Goal: Transaction & Acquisition: Obtain resource

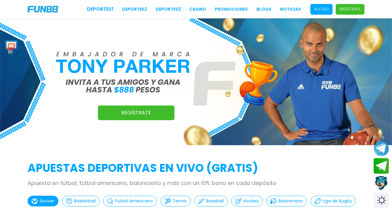
click at [332, 9] on span "Acceso" at bounding box center [321, 9] width 22 height 11
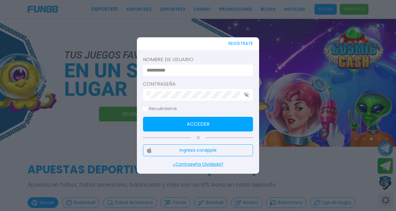
click at [247, 71] on div at bounding box center [198, 71] width 110 height 12
click at [240, 70] on input at bounding box center [196, 70] width 99 height 7
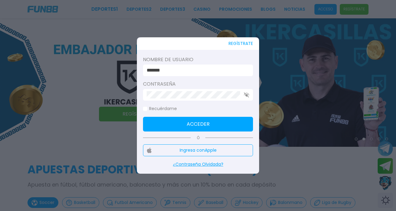
type input "******"
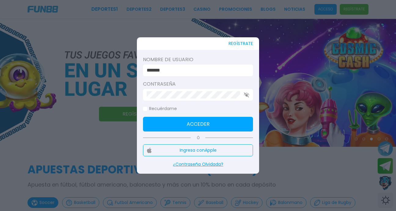
click at [231, 120] on button "Acceder" at bounding box center [198, 124] width 110 height 15
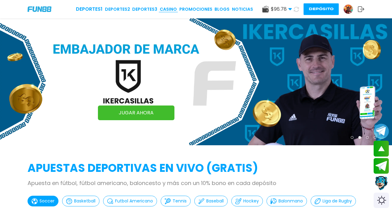
click at [172, 9] on link "CASINO" at bounding box center [168, 9] width 17 height 6
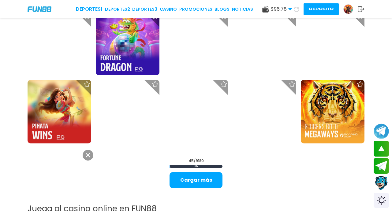
scroll to position [660, 0]
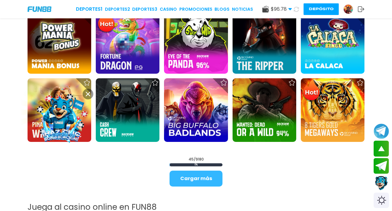
click at [181, 183] on button "Cargar más" at bounding box center [195, 179] width 53 height 16
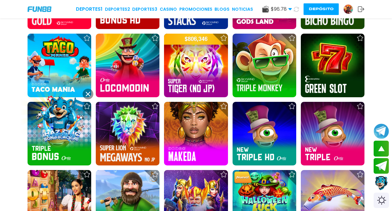
scroll to position [1019, 0]
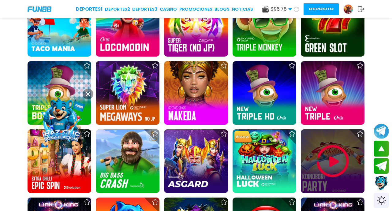
click at [324, 159] on img at bounding box center [332, 161] width 37 height 37
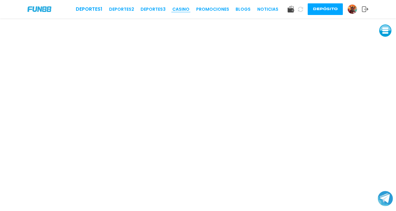
click at [180, 9] on link "CASINO" at bounding box center [180, 9] width 17 height 6
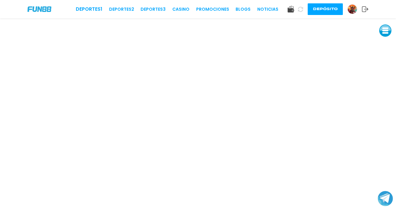
click at [176, 6] on div "Deportes 1 Deportes 2 Deportes 3 CASINO Promociones BLOGS NOTICIAS" at bounding box center [177, 9] width 203 height 7
click at [177, 7] on link "CASINO" at bounding box center [180, 9] width 17 height 6
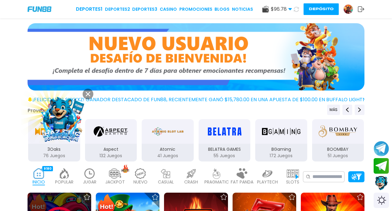
click at [81, 201] on div at bounding box center [86, 196] width 15 height 15
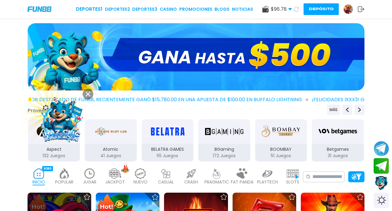
click at [81, 201] on div at bounding box center [86, 196] width 15 height 15
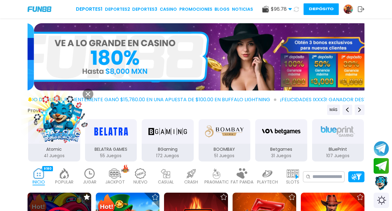
click at [80, 201] on div at bounding box center [86, 196] width 15 height 15
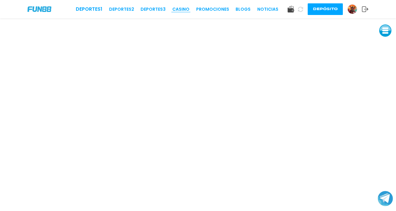
click at [184, 9] on link "CASINO" at bounding box center [180, 9] width 17 height 6
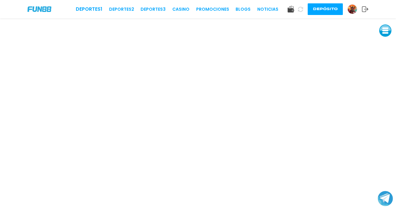
click at [170, 14] on div "Deportes 1 Deportes 2 Deportes 3 CASINO Promociones BLOGS NOTICIAS Depósito" at bounding box center [198, 9] width 396 height 18
click at [201, 8] on link "Promociones" at bounding box center [212, 9] width 33 height 6
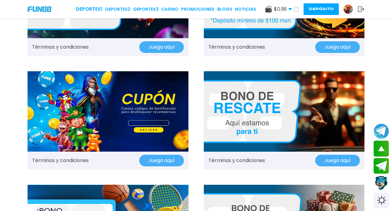
scroll to position [428, 0]
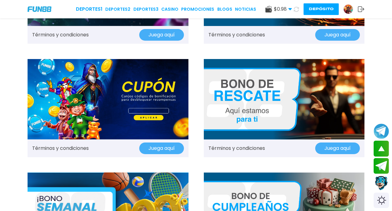
click at [345, 148] on button "Juega aquí" at bounding box center [337, 148] width 45 height 12
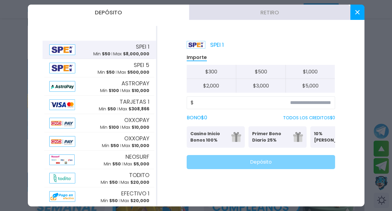
click at [357, 9] on button at bounding box center [357, 12] width 14 height 15
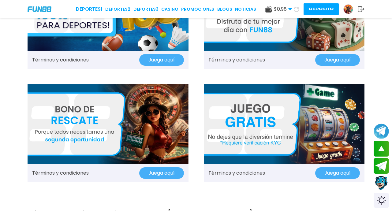
scroll to position [636, 0]
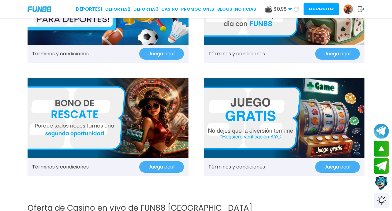
click at [170, 164] on button "Juega aquí" at bounding box center [161, 167] width 45 height 12
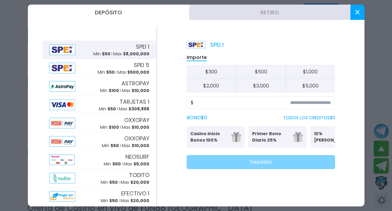
click at [353, 5] on button at bounding box center [357, 12] width 14 height 15
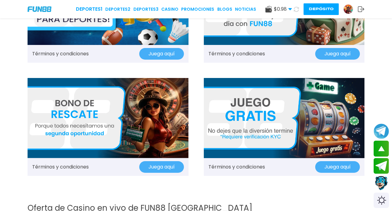
click at [340, 164] on button "Juega aquí" at bounding box center [337, 167] width 45 height 12
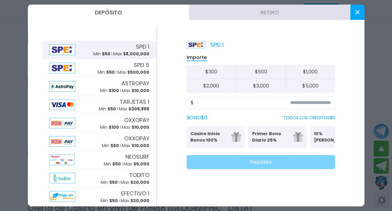
click at [357, 9] on button at bounding box center [357, 12] width 14 height 15
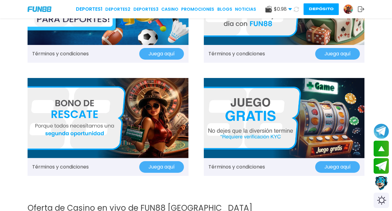
click at [297, 12] on button at bounding box center [296, 9] width 9 height 9
click at [290, 10] on use at bounding box center [289, 9] width 3 height 2
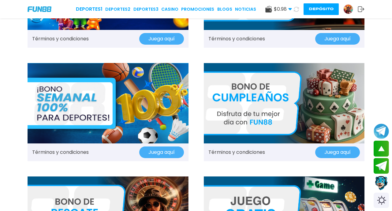
scroll to position [431, 0]
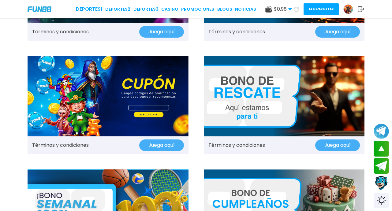
click at [172, 145] on button "Juega aquí" at bounding box center [161, 145] width 45 height 12
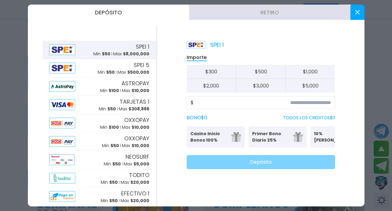
click at [354, 8] on button at bounding box center [357, 12] width 14 height 15
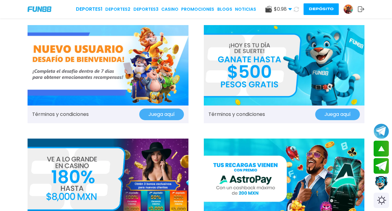
scroll to position [0, 0]
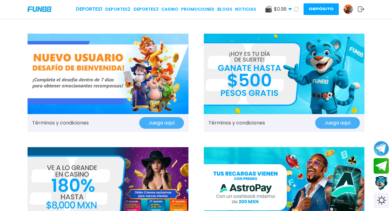
click at [298, 60] on img at bounding box center [284, 74] width 161 height 80
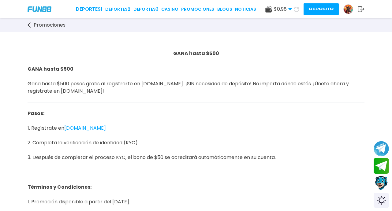
click at [297, 61] on p "GANA hasta $500" at bounding box center [196, 56] width 337 height 18
drag, startPoint x: 45, startPoint y: 65, endPoint x: 28, endPoint y: 46, distance: 25.8
drag, startPoint x: 28, startPoint y: 46, endPoint x: 27, endPoint y: 24, distance: 21.4
click at [27, 24] on div "Promociones" at bounding box center [196, 24] width 392 height 13
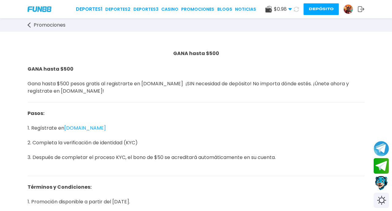
click at [29, 24] on icon at bounding box center [29, 25] width 3 height 6
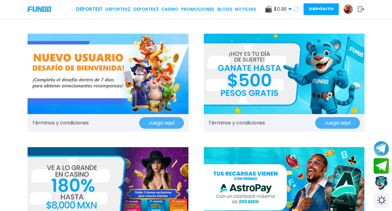
click at [55, 47] on img at bounding box center [108, 74] width 161 height 80
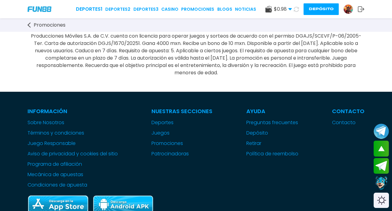
scroll to position [767, 0]
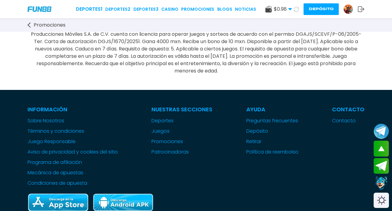
click at [29, 25] on icon at bounding box center [29, 25] width 3 height 6
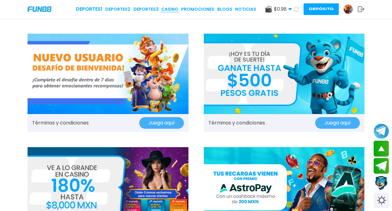
click at [168, 8] on link "CASINO" at bounding box center [169, 9] width 17 height 6
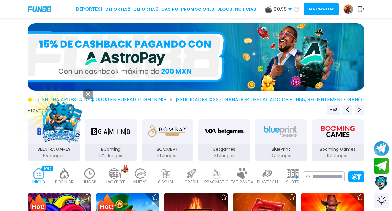
click at [274, 10] on span "$ 0.98" at bounding box center [283, 9] width 18 height 7
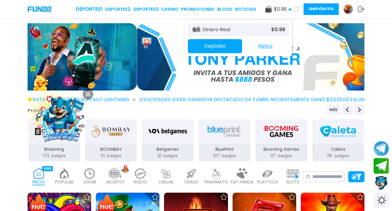
click at [231, 51] on button "Depósito" at bounding box center [215, 46] width 54 height 14
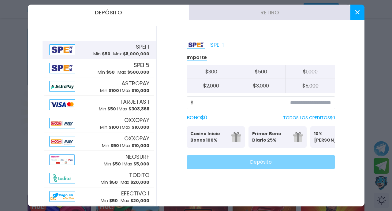
click at [362, 12] on button at bounding box center [357, 12] width 14 height 15
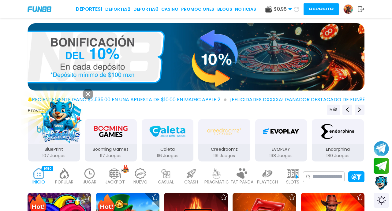
click at [87, 89] on button at bounding box center [88, 94] width 11 height 11
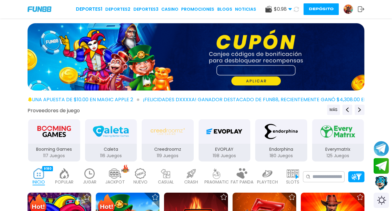
click at [347, 8] on img at bounding box center [347, 9] width 9 height 9
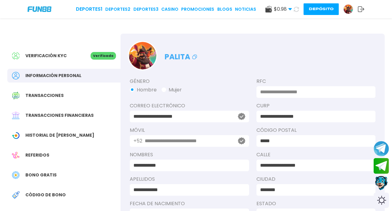
click at [40, 172] on span "Bono Gratis" at bounding box center [40, 175] width 31 height 6
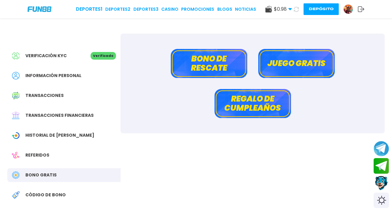
click at [291, 65] on button "Juego gratis" at bounding box center [296, 63] width 76 height 29
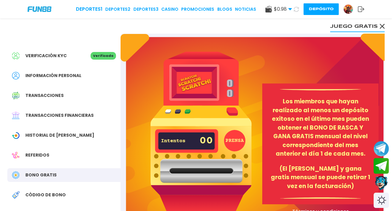
click at [234, 144] on button "PRENSA" at bounding box center [234, 140] width 21 height 21
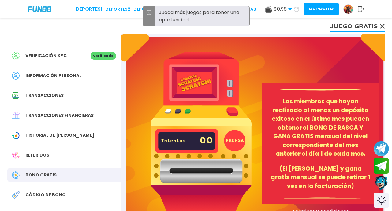
click at [234, 144] on button "PRENSA" at bounding box center [234, 140] width 21 height 21
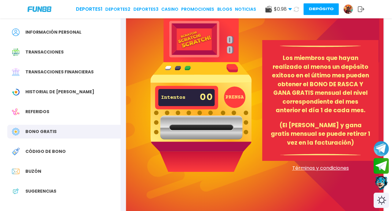
scroll to position [38, 0]
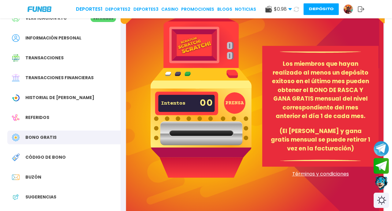
click at [196, 50] on img at bounding box center [200, 95] width 101 height 163
click at [227, 74] on img at bounding box center [200, 95] width 101 height 163
click at [228, 105] on button "PRENSA" at bounding box center [234, 102] width 21 height 21
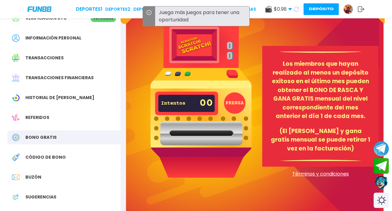
click at [53, 159] on span "Código de bono" at bounding box center [45, 157] width 40 height 6
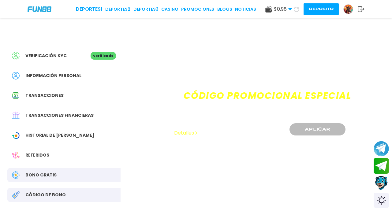
drag, startPoint x: 160, startPoint y: 152, endPoint x: 156, endPoint y: 191, distance: 38.8
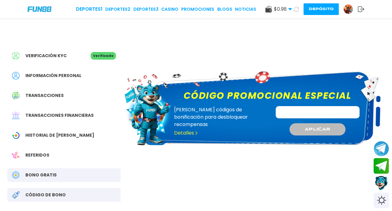
click at [156, 190] on div "Código promocional especial Canjee códigos de bonificación para desbloquear rec…" at bounding box center [252, 139] width 264 height 211
drag, startPoint x: 156, startPoint y: 191, endPoint x: 160, endPoint y: 210, distance: 20.1
click at [160, 210] on div "Código promocional especial Canjee códigos de bonificación para desbloquear rec…" at bounding box center [252, 139] width 264 height 211
click at [68, 57] on div "Verificación KYC" at bounding box center [51, 56] width 79 height 8
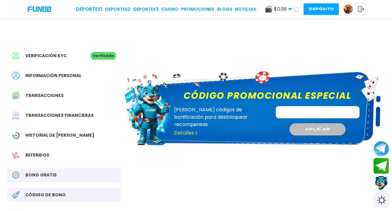
click at [68, 53] on div "Verificación KYC" at bounding box center [51, 56] width 79 height 8
click at [94, 55] on p "Verificado" at bounding box center [102, 56] width 25 height 8
click at [77, 72] on div "Información personal" at bounding box center [63, 76] width 113 height 14
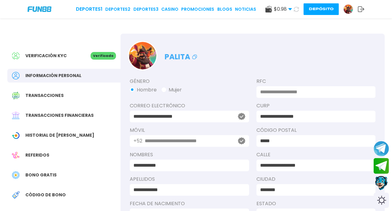
click at [225, 141] on input "**********" at bounding box center [188, 140] width 86 height 7
click at [223, 141] on input "**********" at bounding box center [188, 140] width 86 height 7
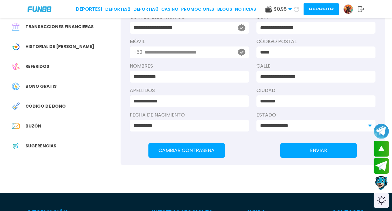
scroll to position [6, 0]
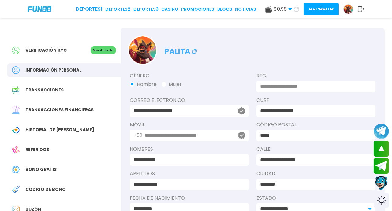
click at [56, 90] on span "Transacciones" at bounding box center [44, 90] width 38 height 6
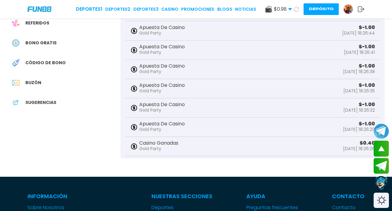
scroll to position [133, 0]
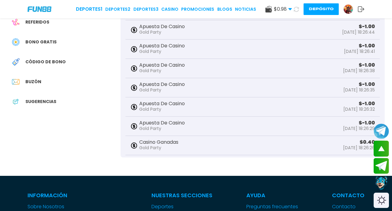
click at [32, 40] on span "Bono Gratis" at bounding box center [40, 42] width 31 height 6
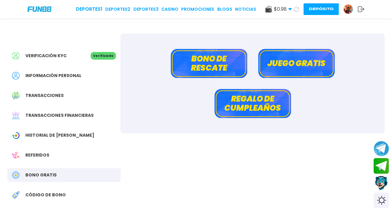
click at [208, 56] on button "Bono de rescate" at bounding box center [209, 63] width 76 height 29
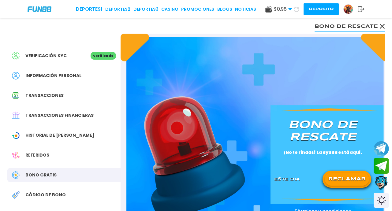
click at [348, 177] on button "RECLAMAR" at bounding box center [346, 179] width 44 height 13
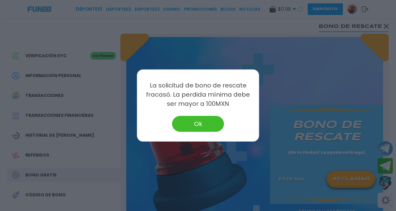
click at [191, 125] on button "Ok" at bounding box center [198, 124] width 52 height 16
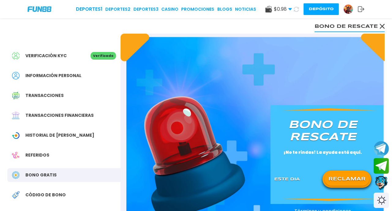
click at [295, 5] on button at bounding box center [296, 9] width 9 height 9
click at [384, 27] on icon at bounding box center [381, 26] width 5 height 5
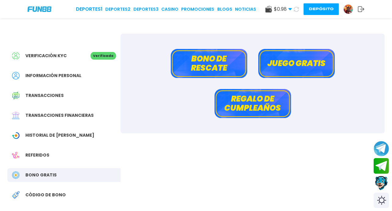
click at [278, 115] on button "Regalo de cumpleaños" at bounding box center [252, 103] width 76 height 29
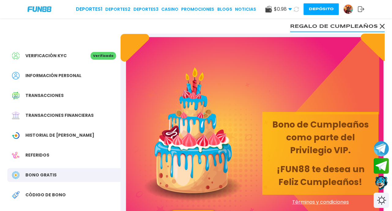
click at [383, 22] on button "Regalo de cumpleaños" at bounding box center [337, 26] width 94 height 12
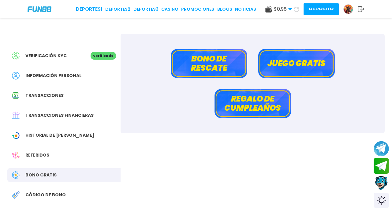
click at [357, 11] on link at bounding box center [350, 9] width 14 height 10
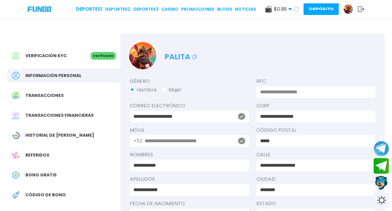
click at [357, 11] on link at bounding box center [350, 9] width 14 height 10
click at [367, 79] on label "RFC" at bounding box center [315, 81] width 119 height 7
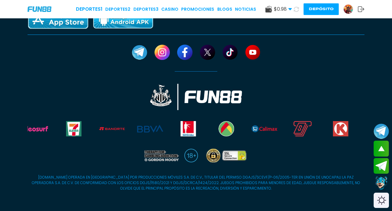
scroll to position [190, 0]
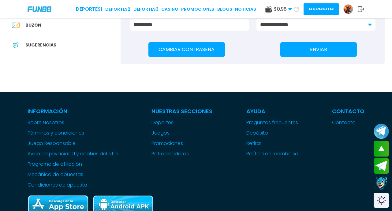
click at [345, 8] on img at bounding box center [347, 9] width 9 height 9
click at [311, 3] on div "Deportes 1 Deportes 2 Deportes 3 CASINO Promociones BLOGS NOTICIAS $ 0.98 Diner…" at bounding box center [196, 9] width 392 height 18
click at [285, 6] on span "$ 0.98" at bounding box center [283, 9] width 18 height 7
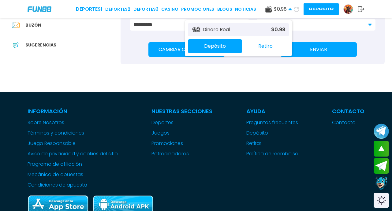
click at [278, 28] on p "$ 0.98" at bounding box center [278, 29] width 14 height 7
click at [285, 29] on div "Dinero Real $ 0.98" at bounding box center [238, 29] width 101 height 13
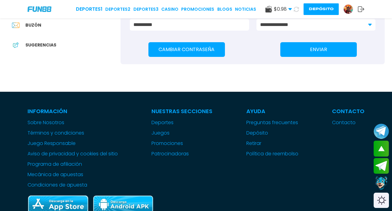
click at [295, 6] on button at bounding box center [296, 9] width 9 height 9
drag, startPoint x: 295, startPoint y: 6, endPoint x: 199, endPoint y: 11, distance: 95.5
click at [199, 11] on div "Deportes 1 Deportes 2 Deportes 3 CASINO Promociones BLOGS NOTICIAS $ 0.98 Diner…" at bounding box center [196, 9] width 392 height 18
click at [175, 11] on link "CASINO" at bounding box center [169, 9] width 17 height 6
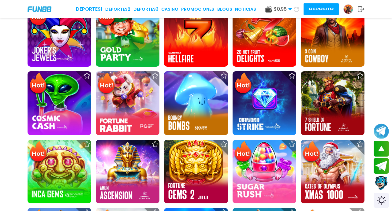
scroll to position [10, 0]
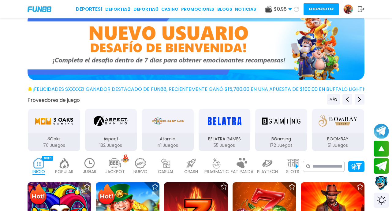
click at [256, 63] on img at bounding box center [196, 46] width 337 height 67
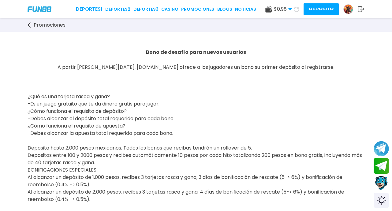
click at [357, 9] on icon at bounding box center [360, 9] width 7 height 6
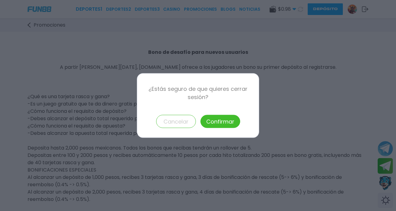
click at [226, 122] on button "Confirmar" at bounding box center [221, 121] width 40 height 13
